Goal: Transaction & Acquisition: Purchase product/service

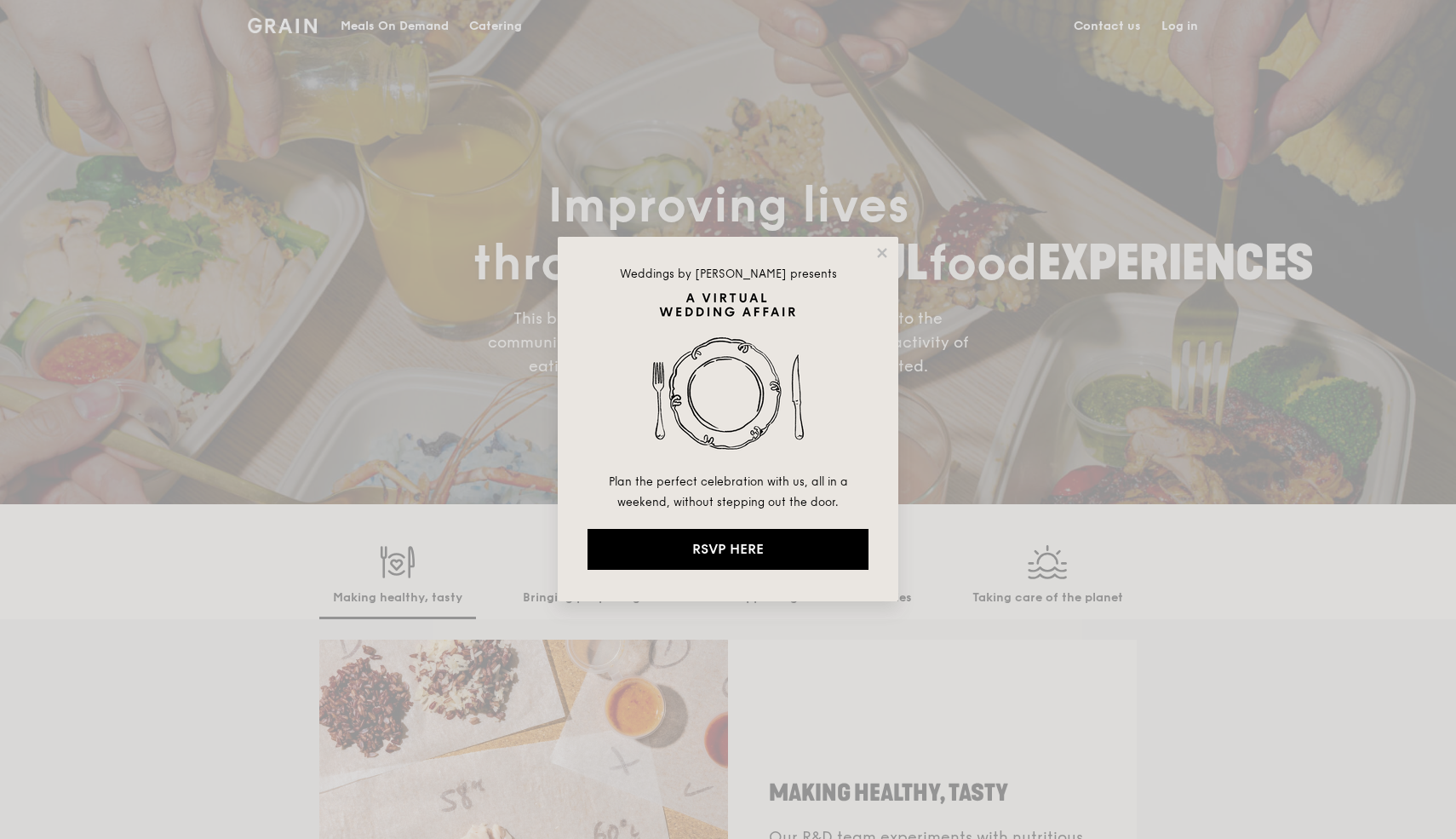
click at [890, 253] on div "Weddings by [PERSON_NAME] presents Plan the perfect celebration with us, all in…" at bounding box center [728, 419] width 341 height 364
click at [887, 253] on icon at bounding box center [882, 253] width 16 height 16
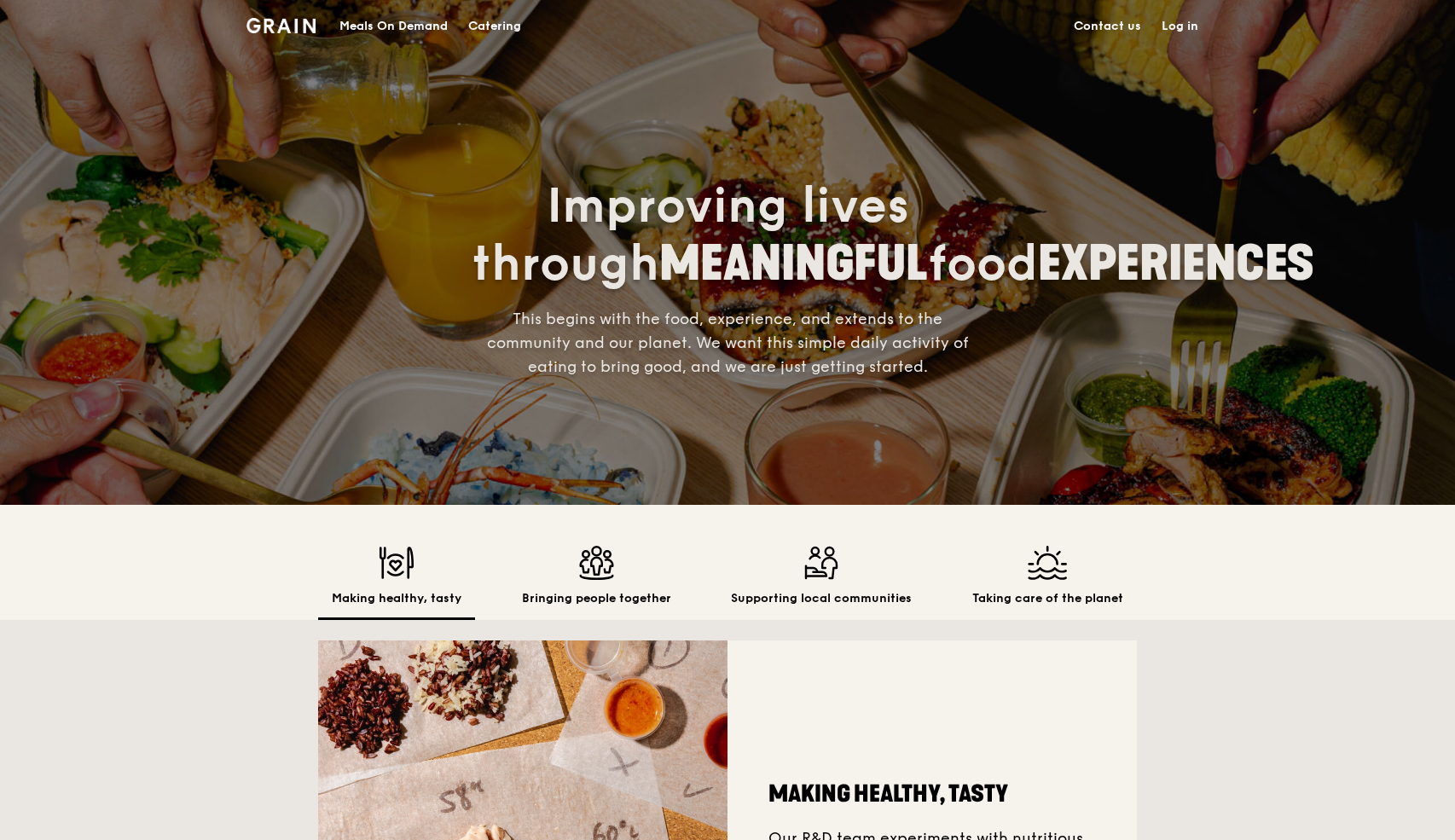
click at [495, 19] on div "Catering" at bounding box center [494, 26] width 53 height 51
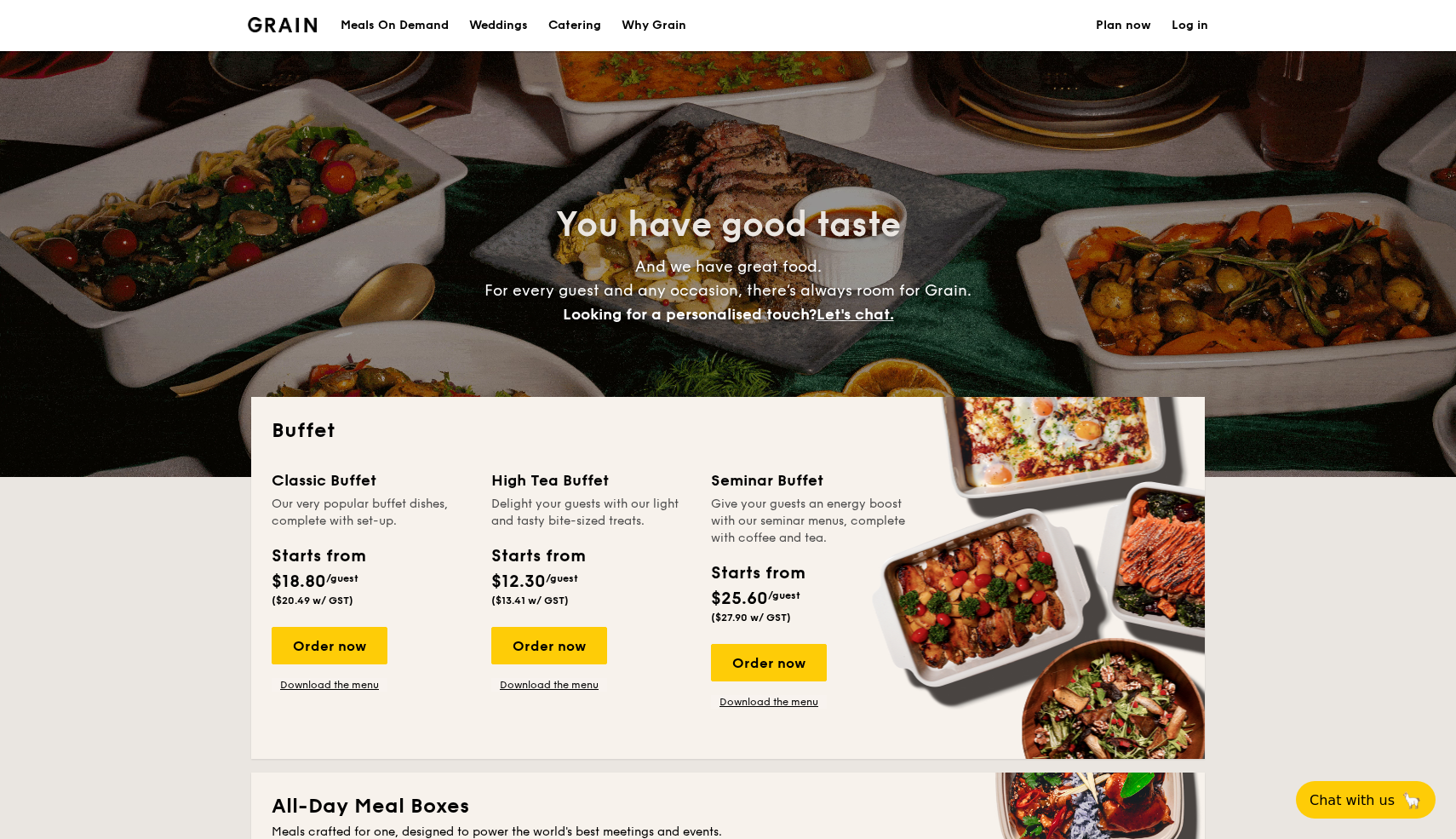
select select
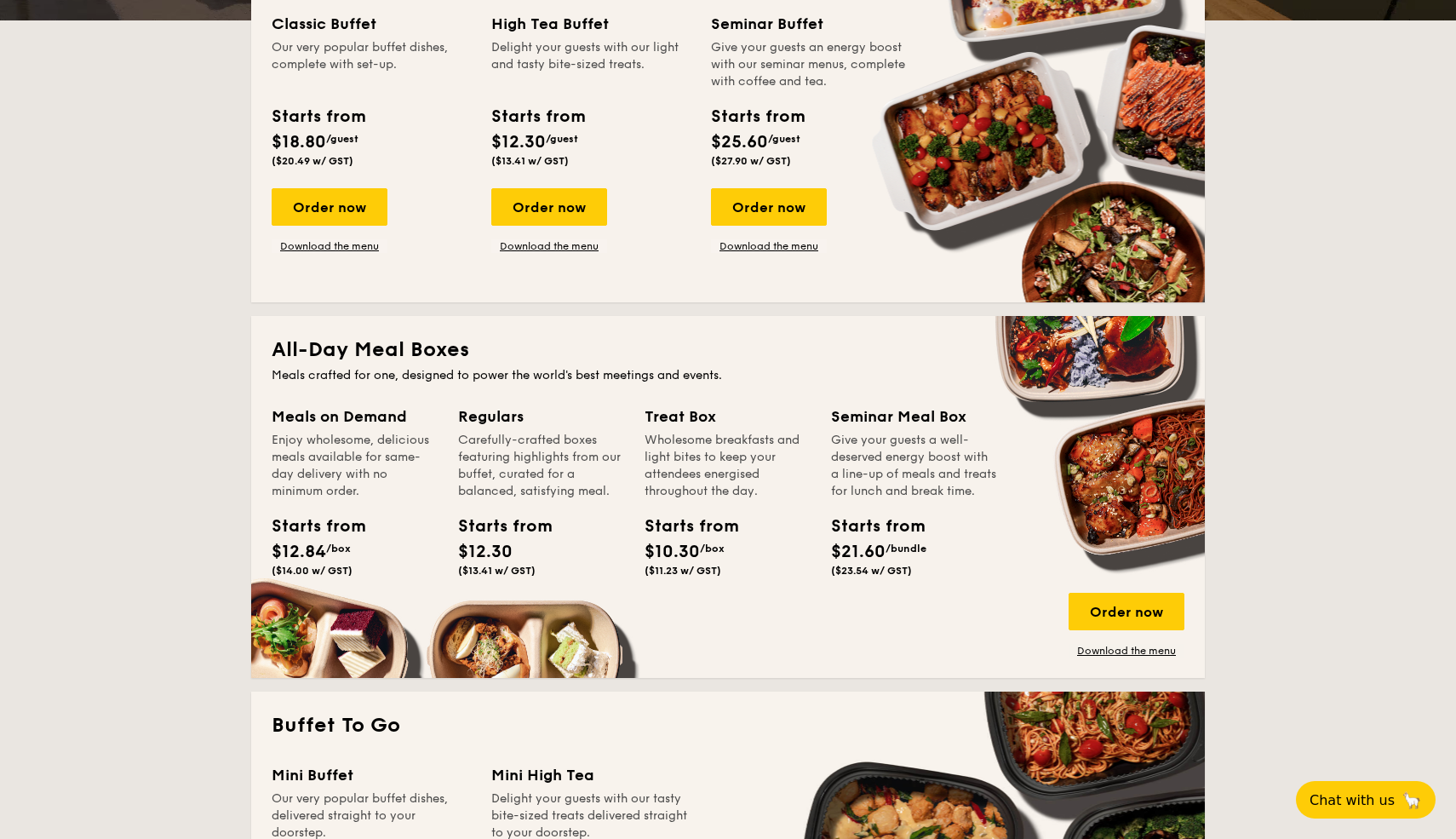
scroll to position [475, 0]
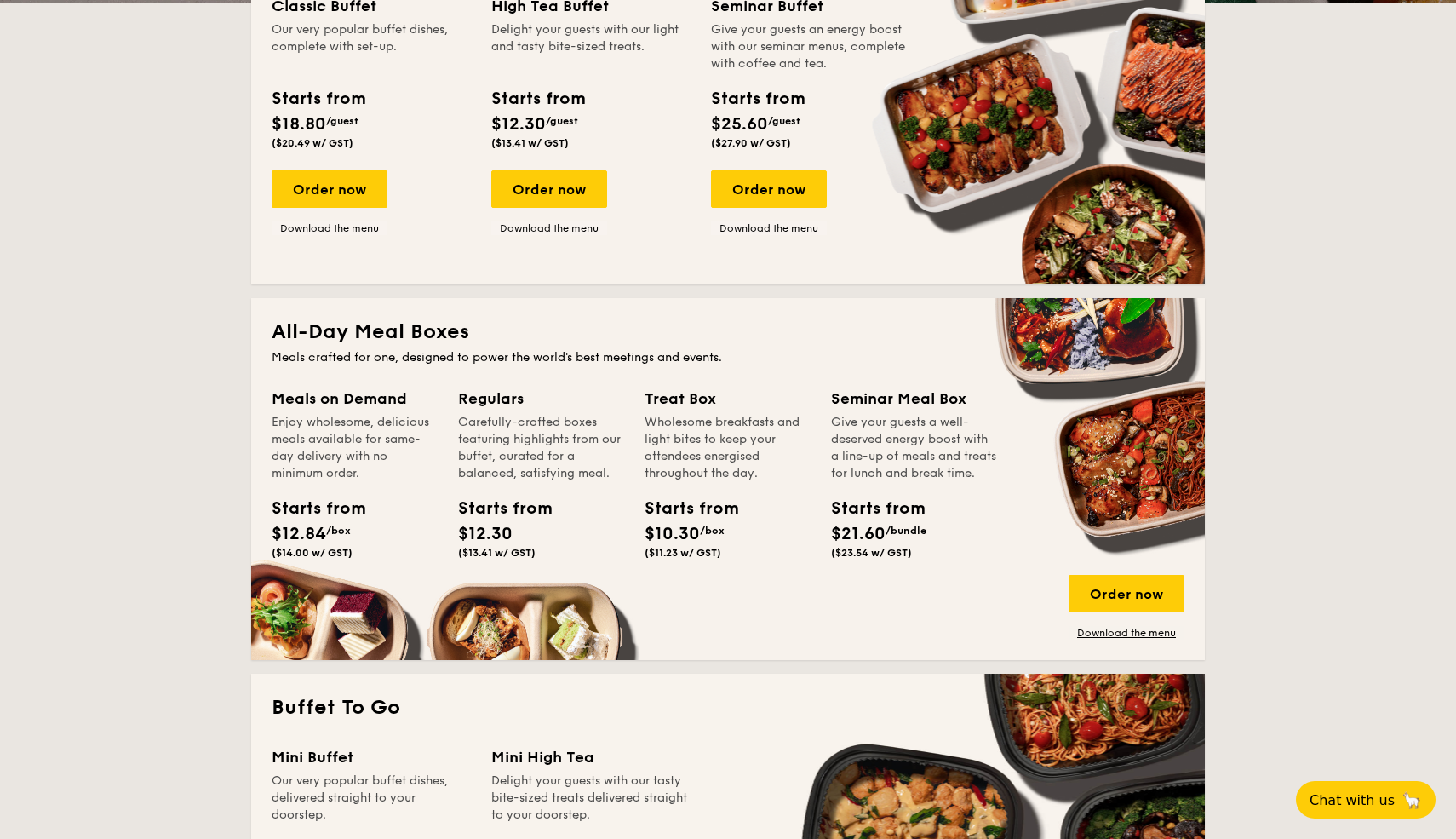
drag, startPoint x: 291, startPoint y: 400, endPoint x: 372, endPoint y: 533, distance: 155.7
click at [372, 533] on div "Meals on Demand Enjoy wholesome, delicious meals available for same-day deliver…" at bounding box center [354, 476] width 166 height 179
click at [372, 533] on div "Starts from $12.84 /box ($14.00 w/ GST)" at bounding box center [354, 530] width 180 height 69
drag, startPoint x: 542, startPoint y: 550, endPoint x: 474, endPoint y: 397, distance: 167.4
click at [474, 397] on div "Regulars Carefully-crafted boxes featuring highlights from our buffet, curated …" at bounding box center [540, 476] width 166 height 179
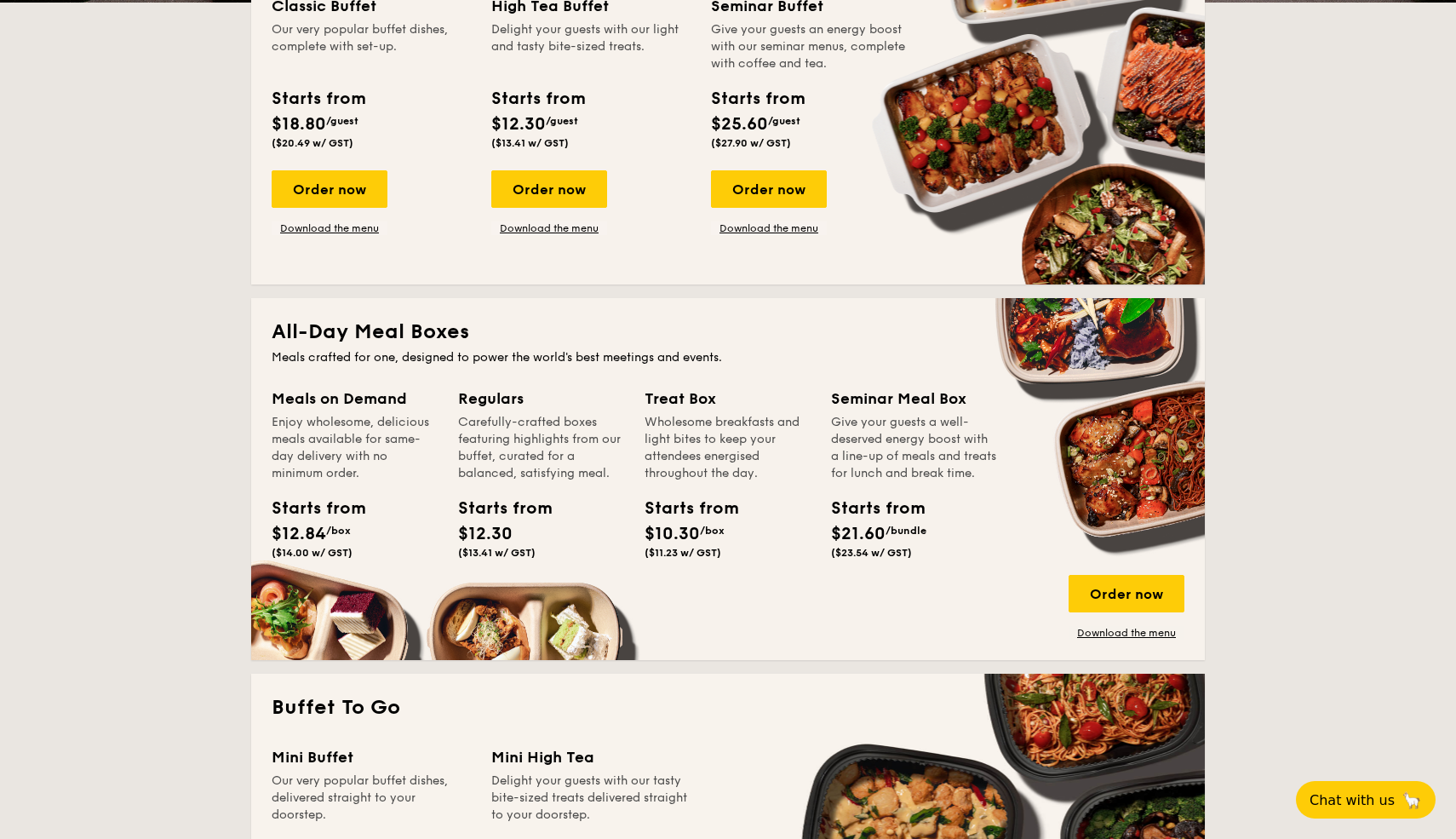
click at [474, 397] on div "Regulars" at bounding box center [540, 398] width 166 height 23
drag, startPoint x: 459, startPoint y: 394, endPoint x: 579, endPoint y: 513, distance: 169.0
click at [579, 513] on div "Regulars Carefully-crafted boxes featuring highlights from our buffet, curated …" at bounding box center [540, 476] width 166 height 179
click at [579, 513] on div "Starts from $12.30 ($13.41 w/ GST)" at bounding box center [540, 530] width 180 height 69
drag, startPoint x: 648, startPoint y: 395, endPoint x: 757, endPoint y: 513, distance: 160.6
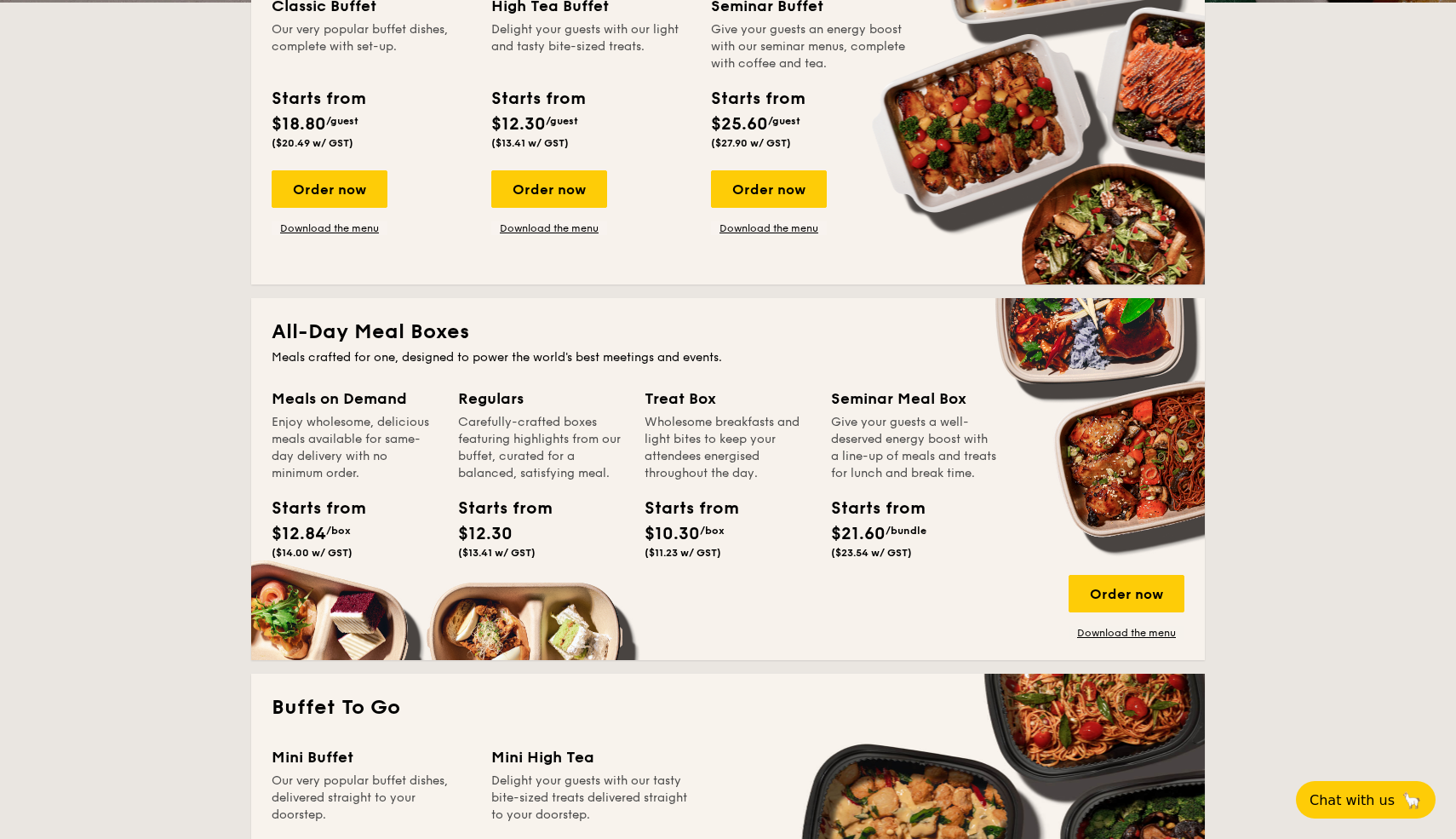
click at [757, 513] on div "Treat Box Wholesome breakfasts and light bites to keep your attendees energised…" at bounding box center [727, 476] width 166 height 179
drag, startPoint x: 725, startPoint y: 528, endPoint x: 673, endPoint y: 415, distance: 124.4
click at [671, 416] on div "Treat Box Wholesome breakfasts and light bites to keep your attendees energised…" at bounding box center [727, 476] width 166 height 179
click at [673, 415] on div "Wholesome breakfasts and light bites to keep your attendees energised throughou…" at bounding box center [727, 448] width 166 height 69
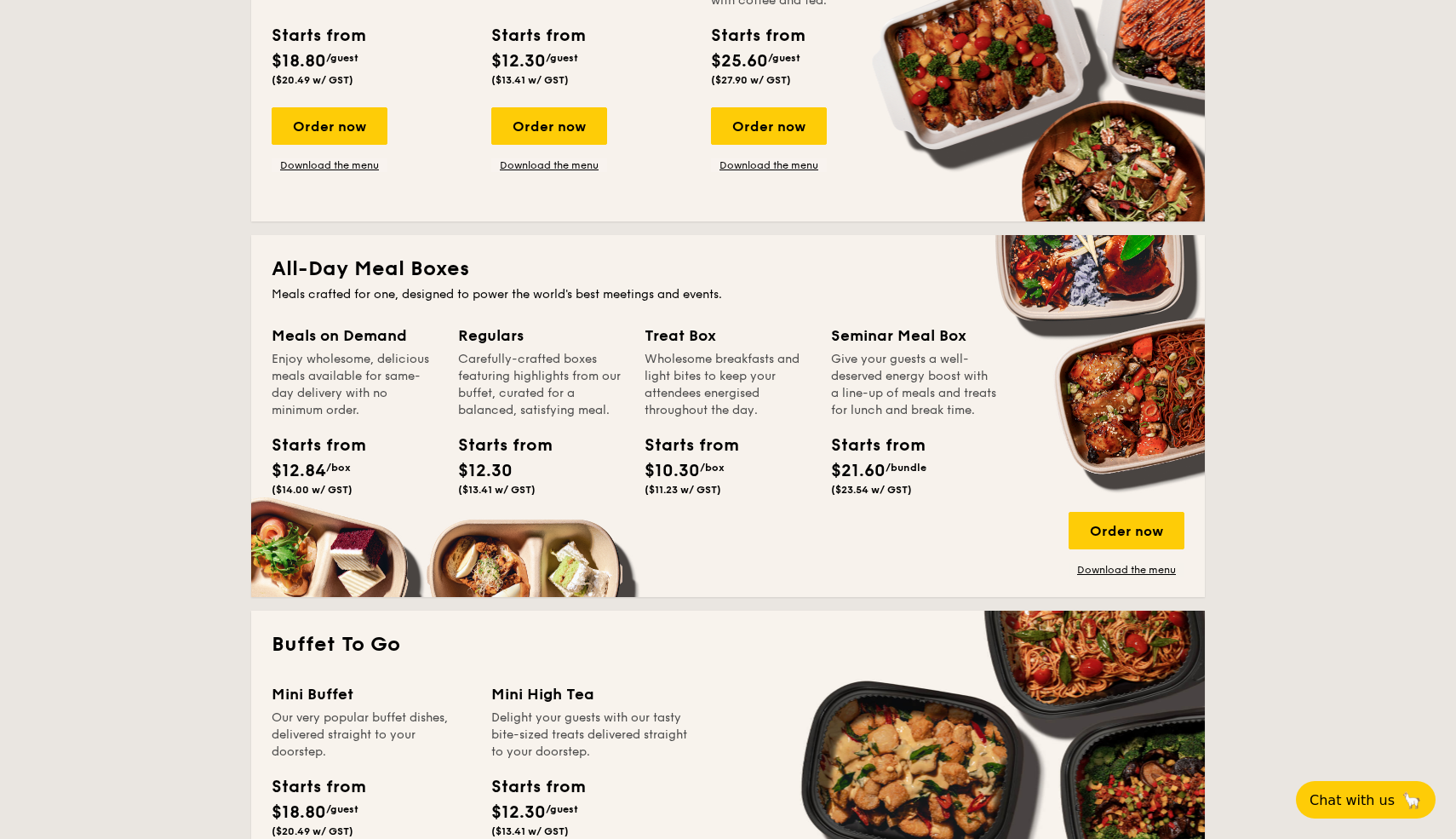
scroll to position [533, 0]
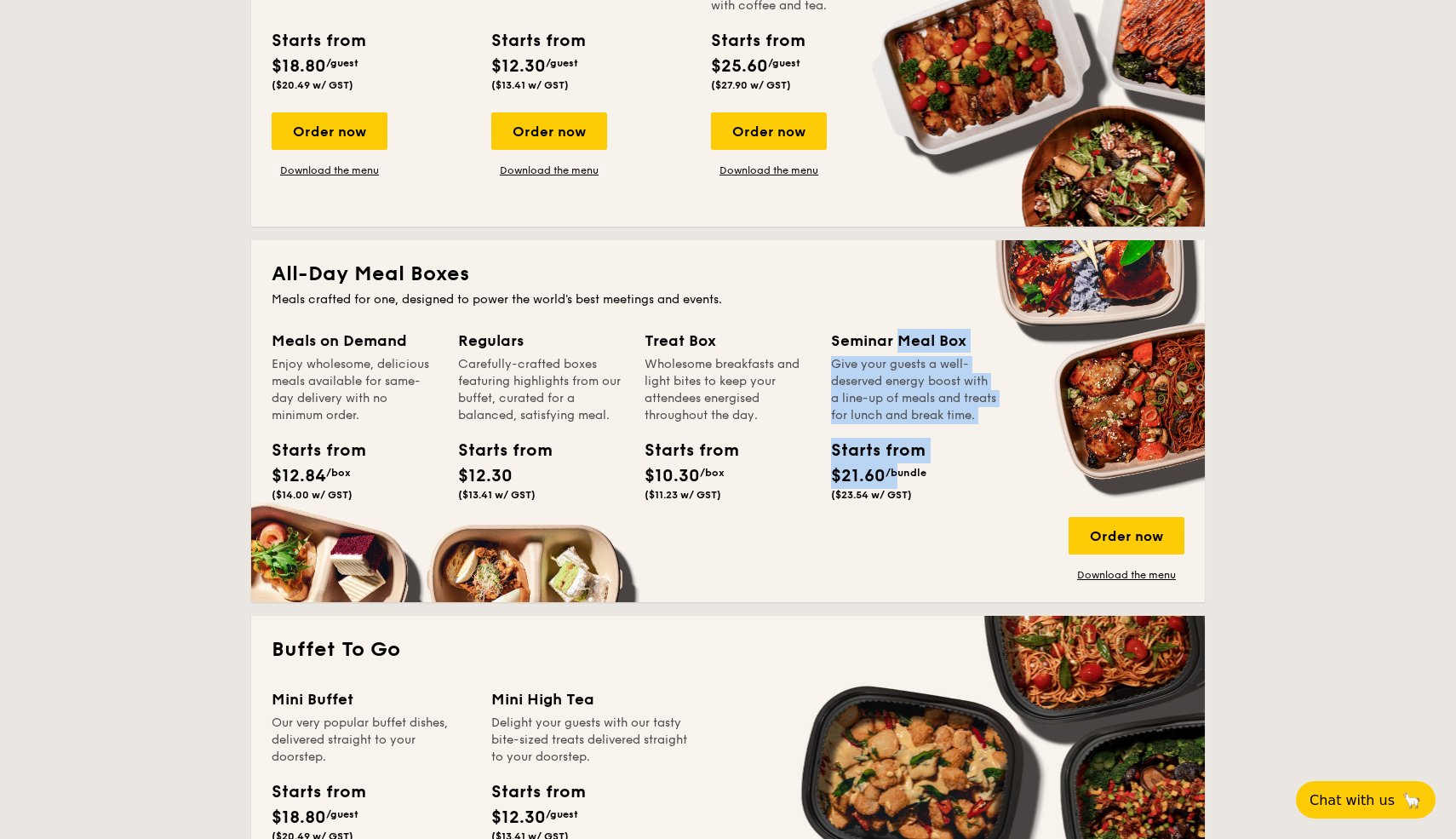
drag, startPoint x: 840, startPoint y: 338, endPoint x: 898, endPoint y: 500, distance: 172.1
click at [898, 500] on div "Seminar Meal Box Give your guests a well-deserved energy boost with a line-up o…" at bounding box center [913, 418] width 166 height 179
click at [898, 501] on div "Starts from $21.60 /bundle ($23.54 w/ GST)" at bounding box center [869, 469] width 76 height 63
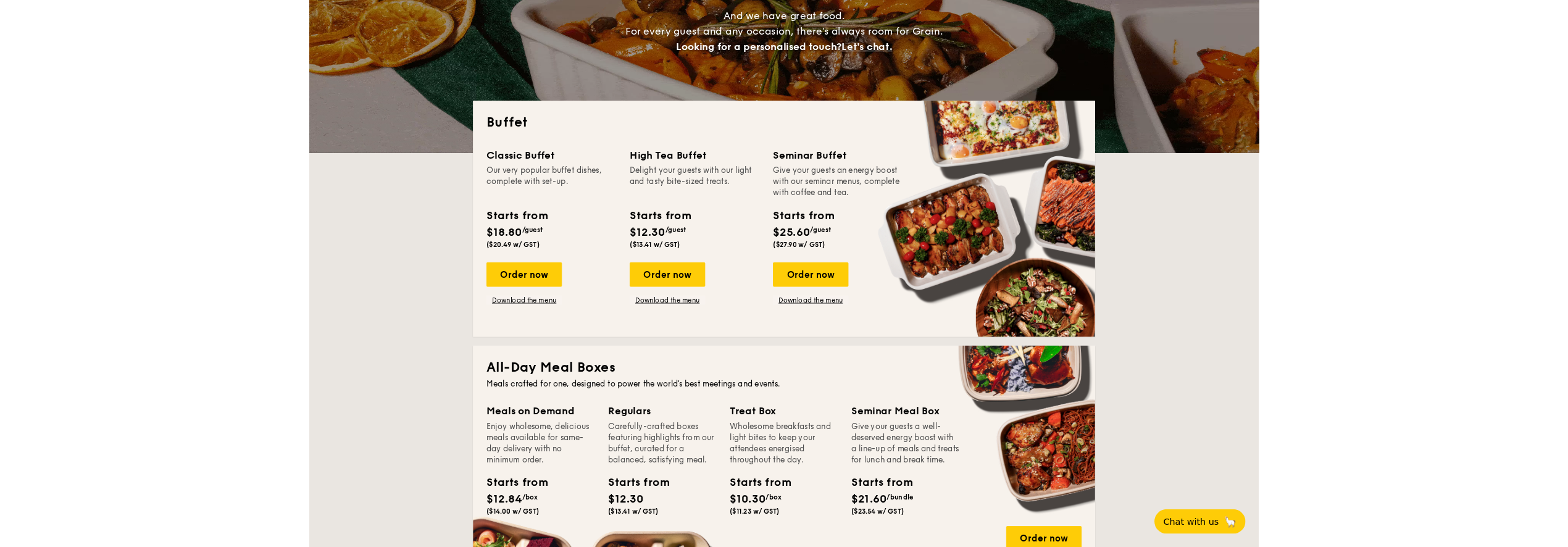
scroll to position [173, 0]
